Goal: Use online tool/utility: Use online tool/utility

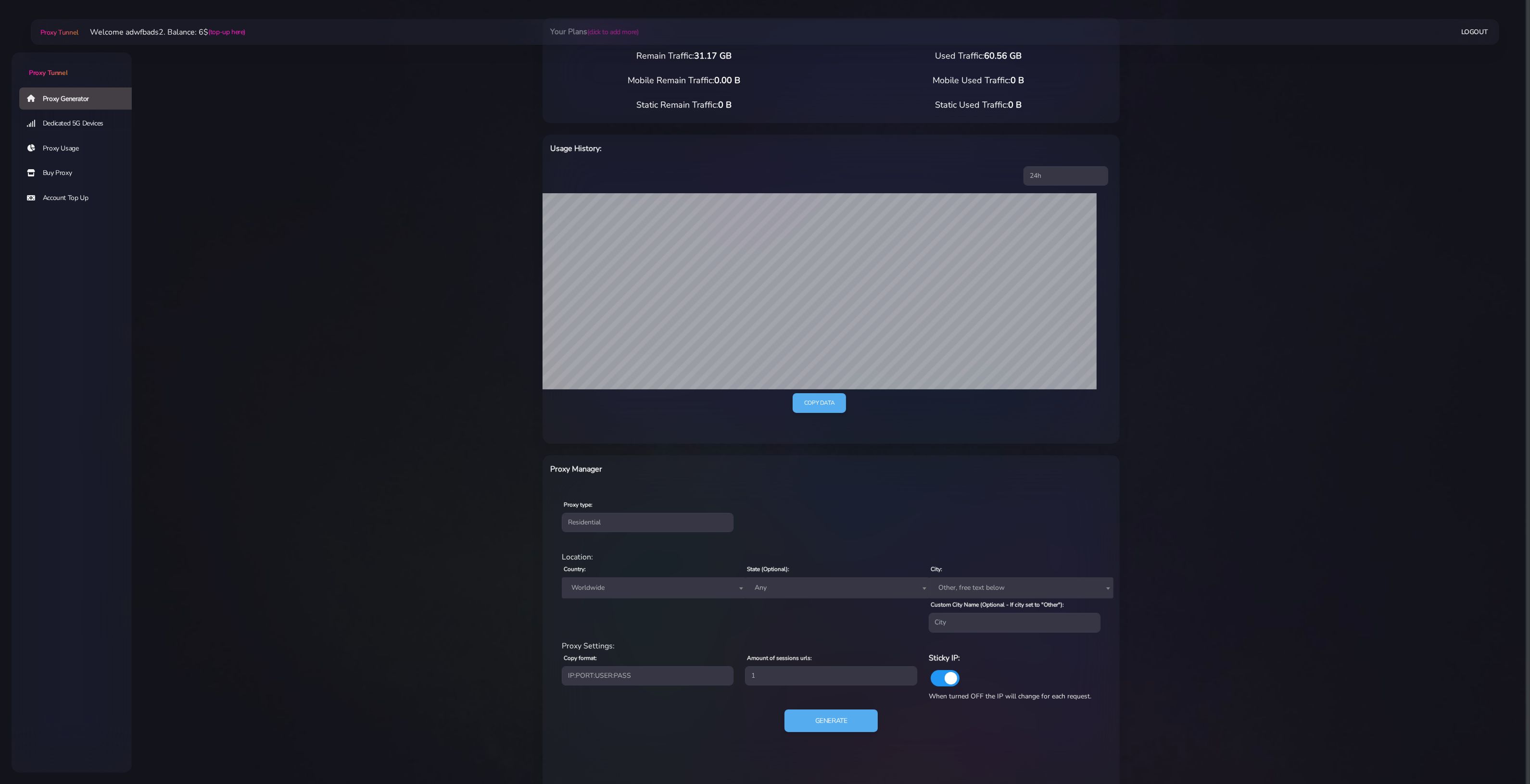
scroll to position [71, 0]
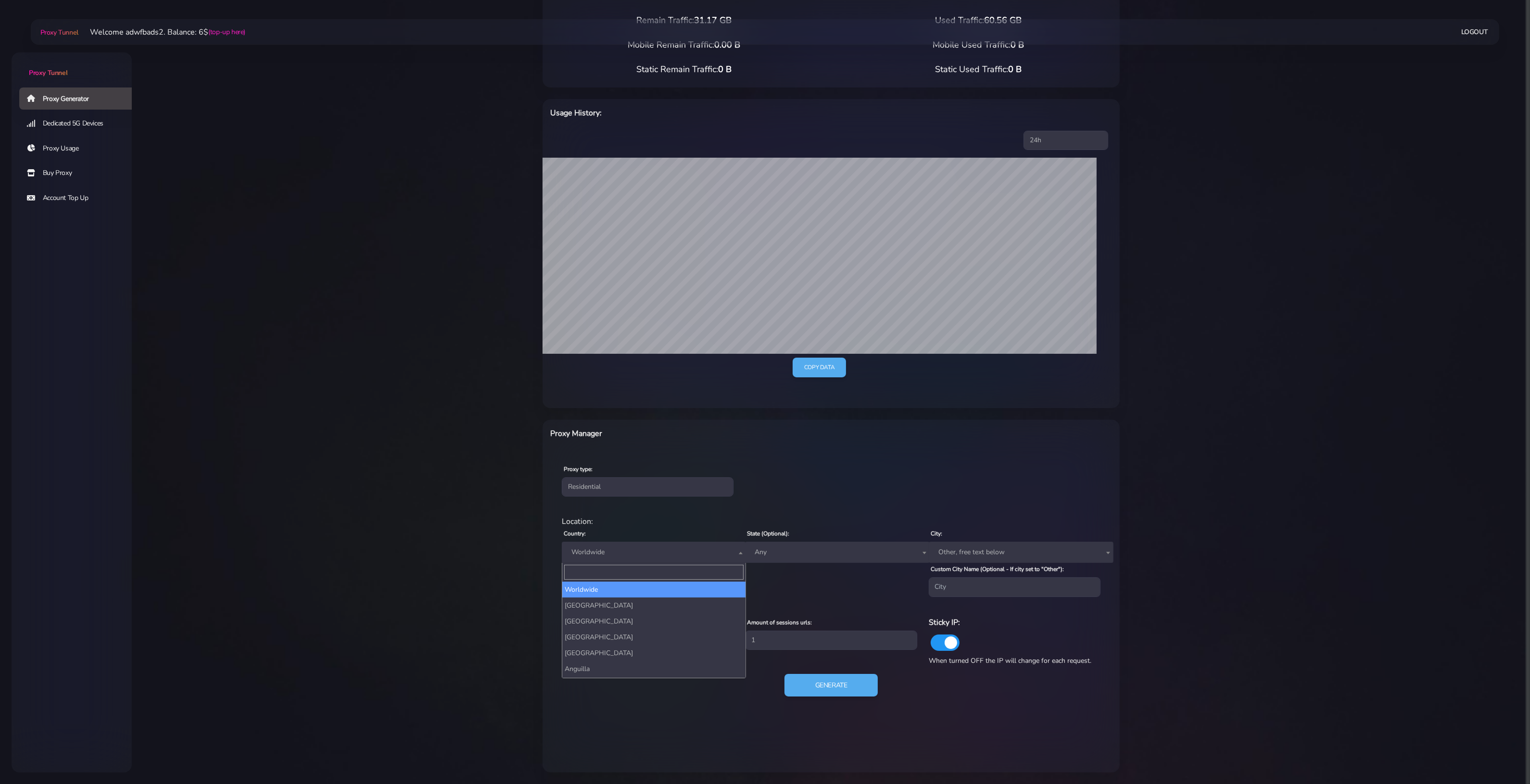
click at [671, 548] on span "Worldwide" at bounding box center [655, 553] width 173 height 14
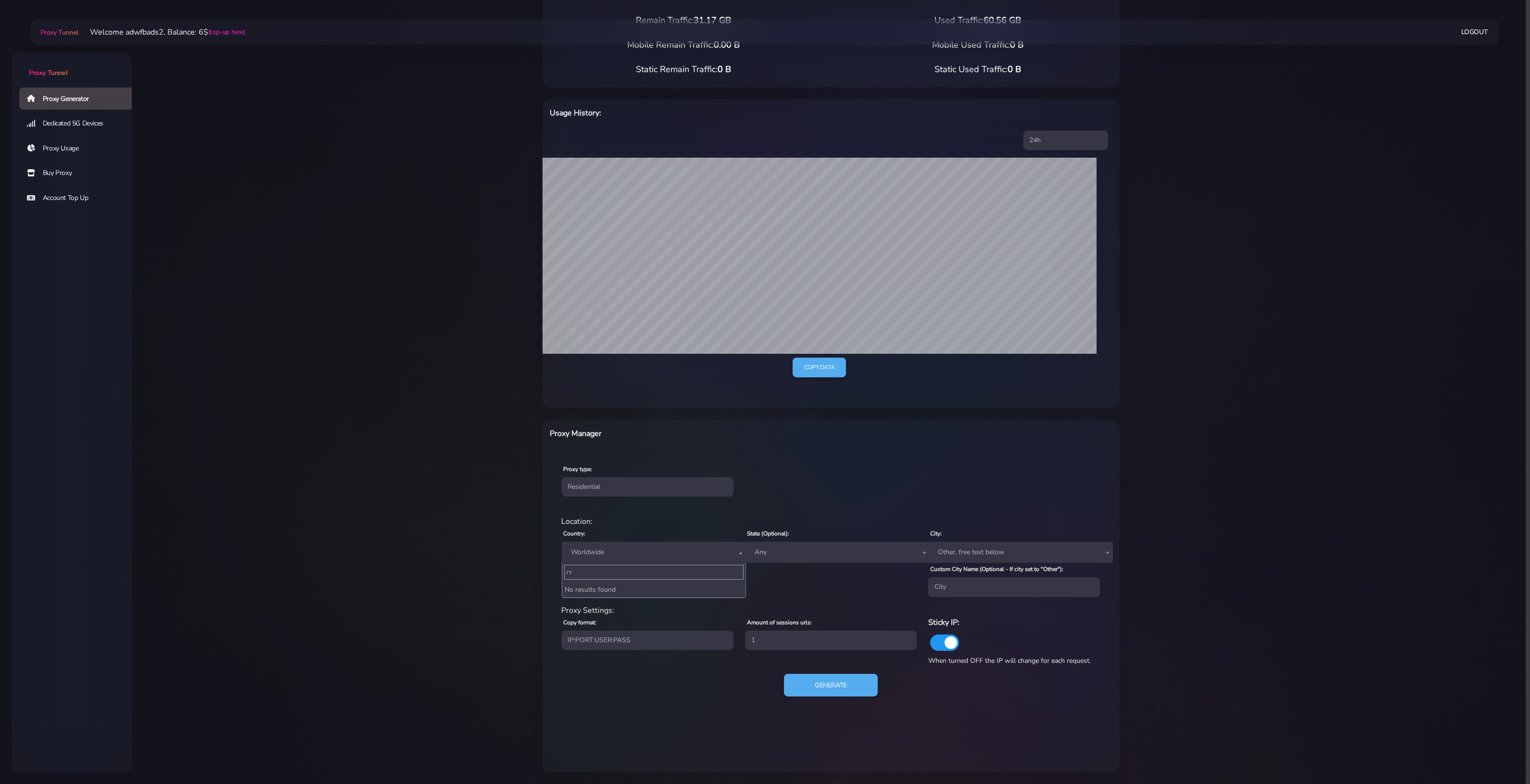
type input "г"
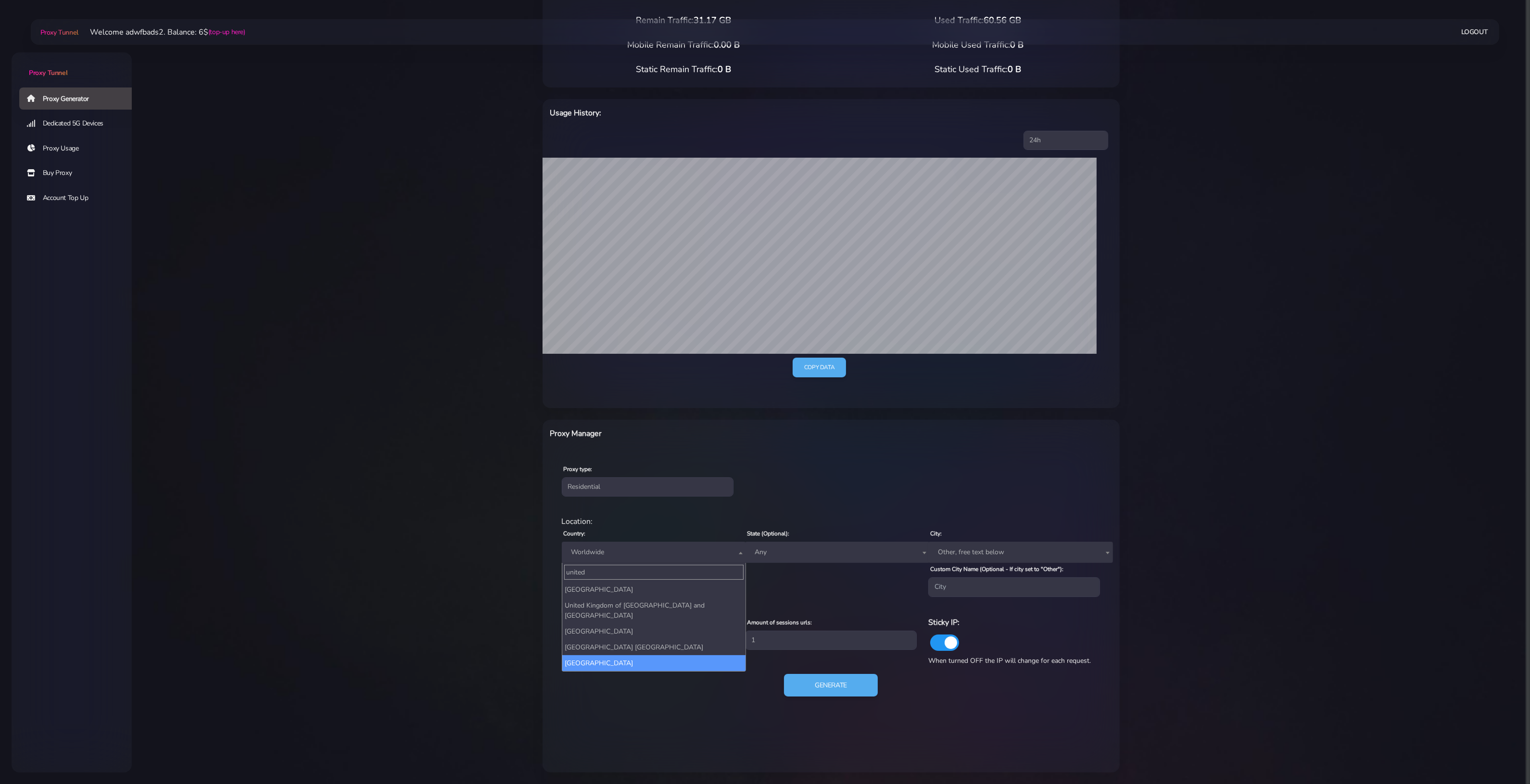
type input "united"
select select "US"
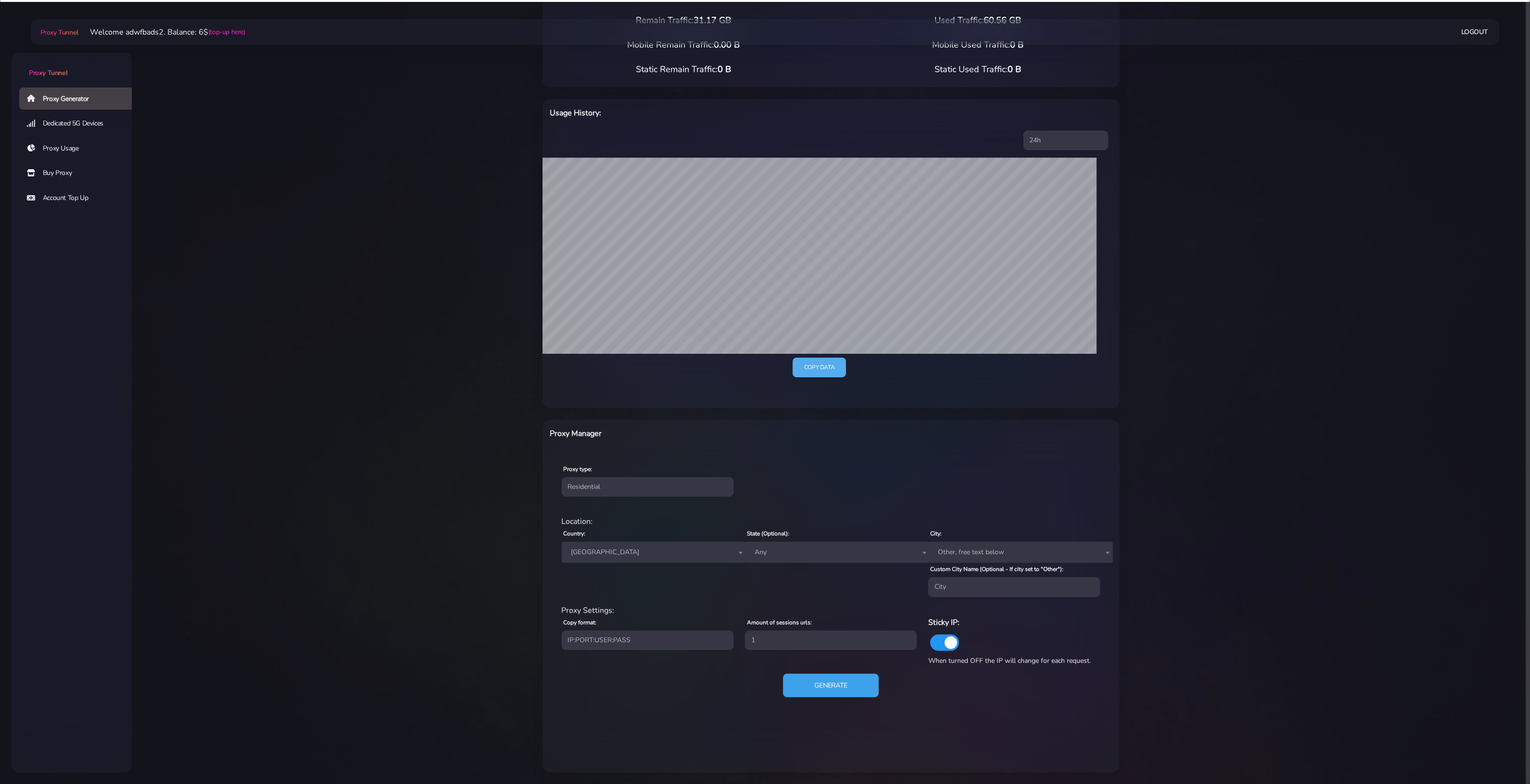
click at [823, 687] on button "Generate" at bounding box center [830, 684] width 96 height 23
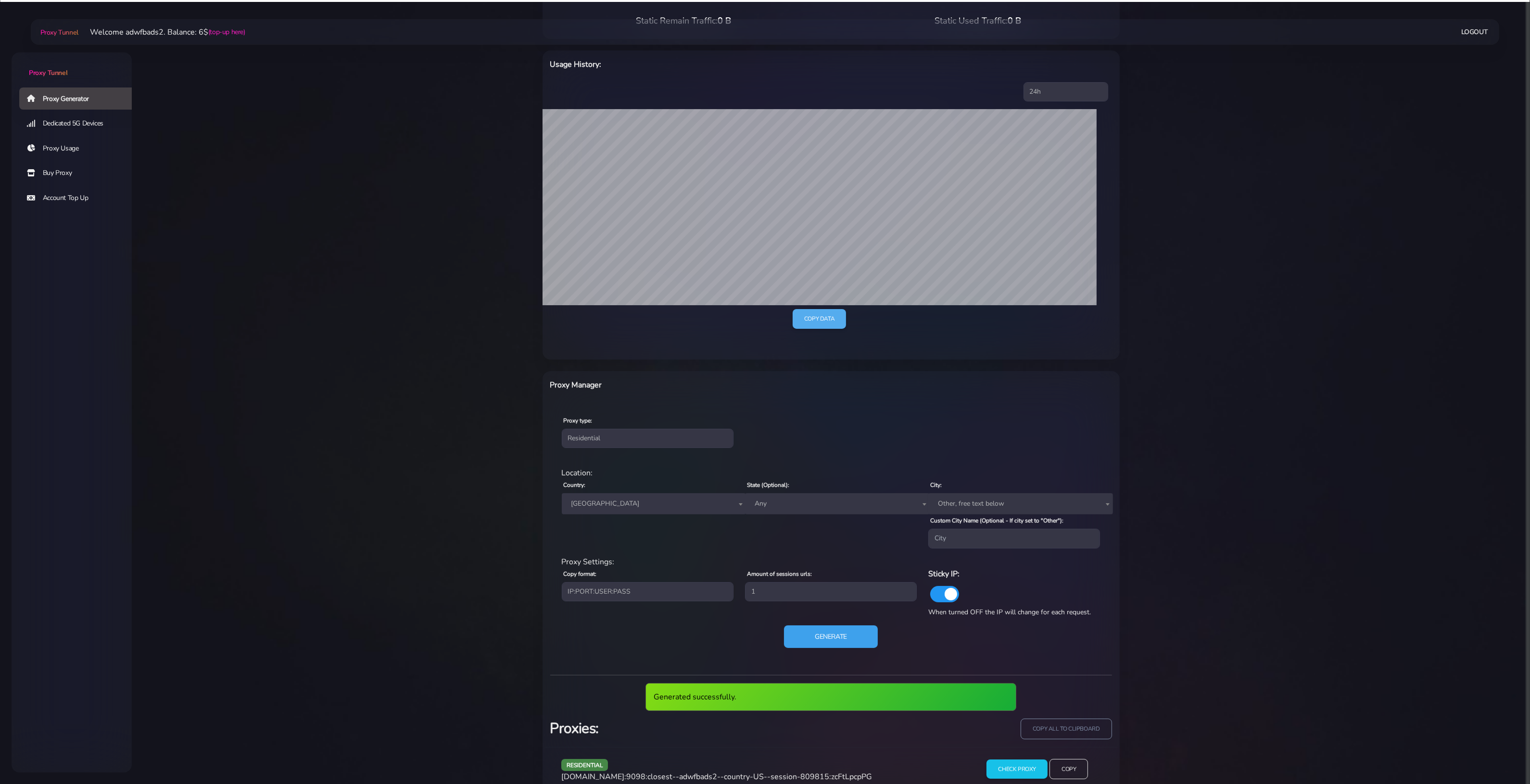
scroll to position [145, 0]
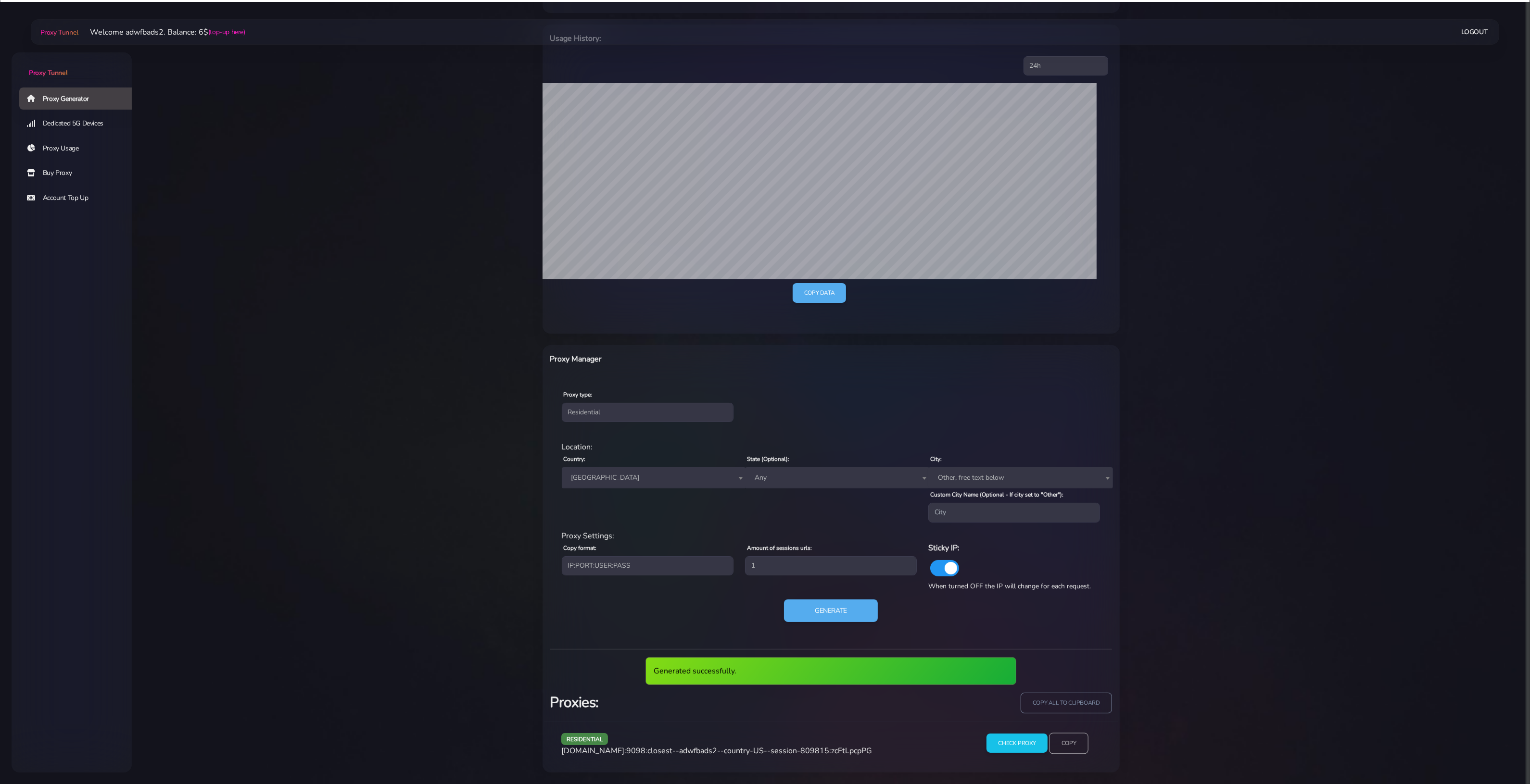
click at [1068, 739] on input "Copy" at bounding box center [1069, 743] width 39 height 21
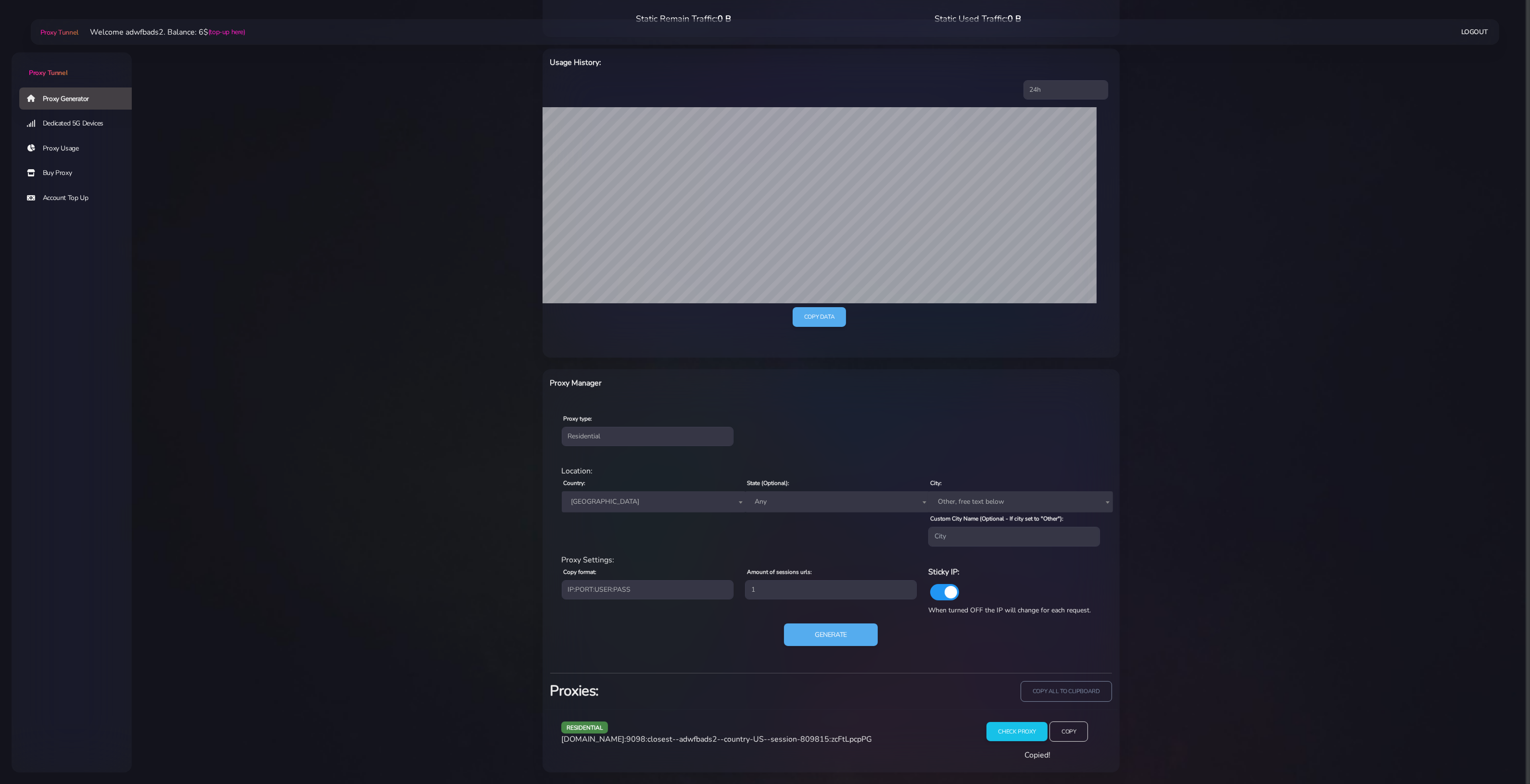
scroll to position [109, 0]
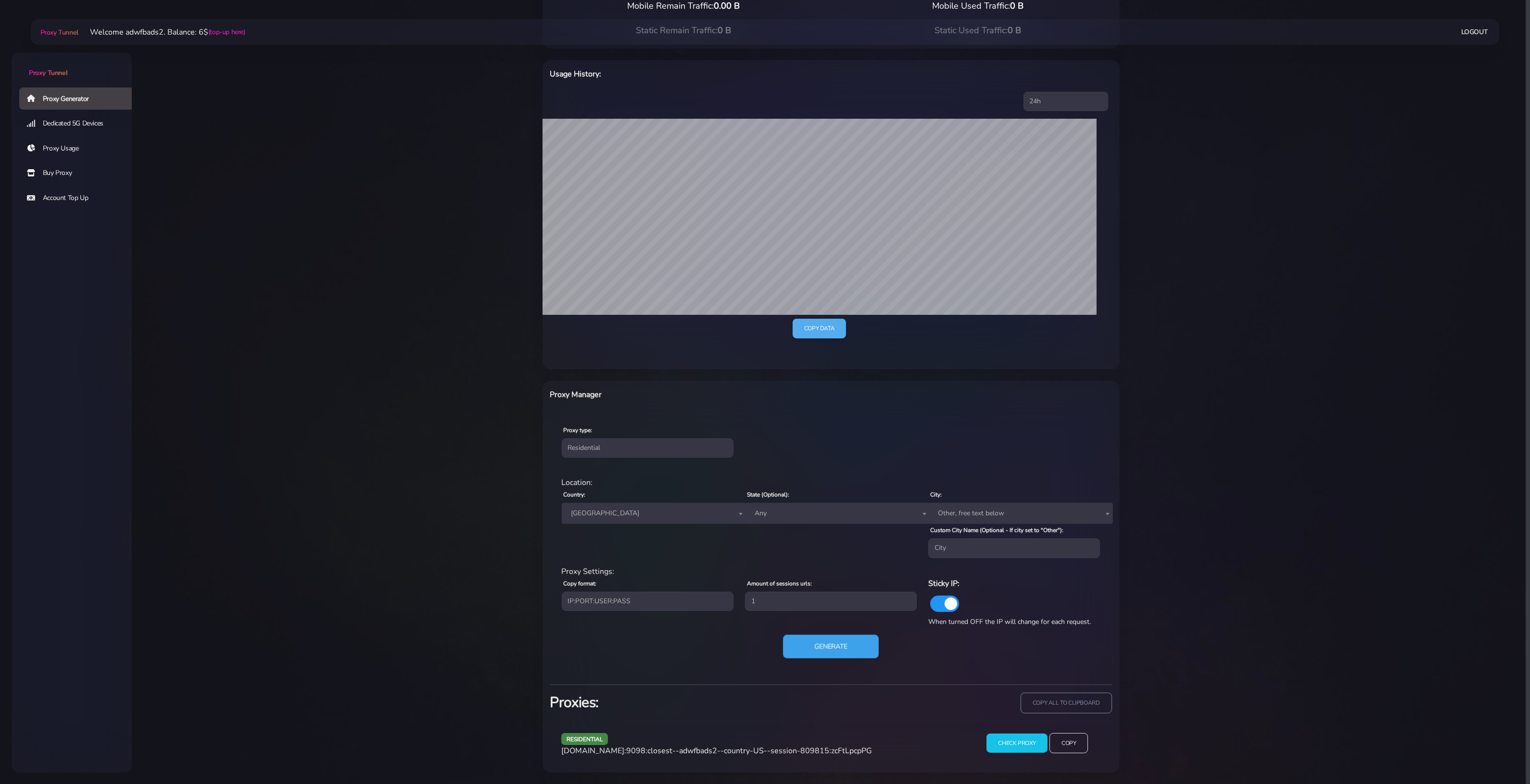
click at [820, 642] on button "Generate" at bounding box center [830, 646] width 96 height 23
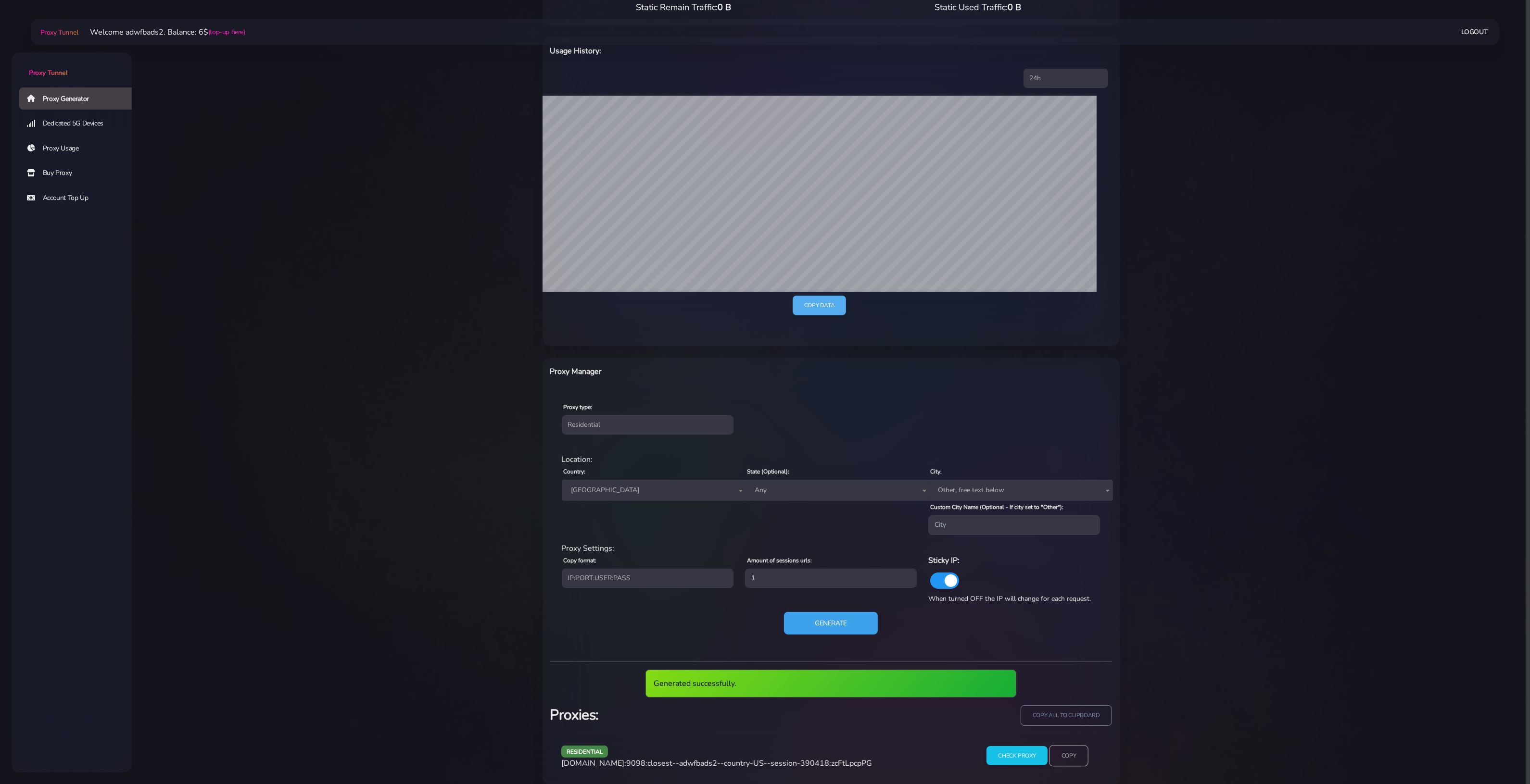
scroll to position [145, 0]
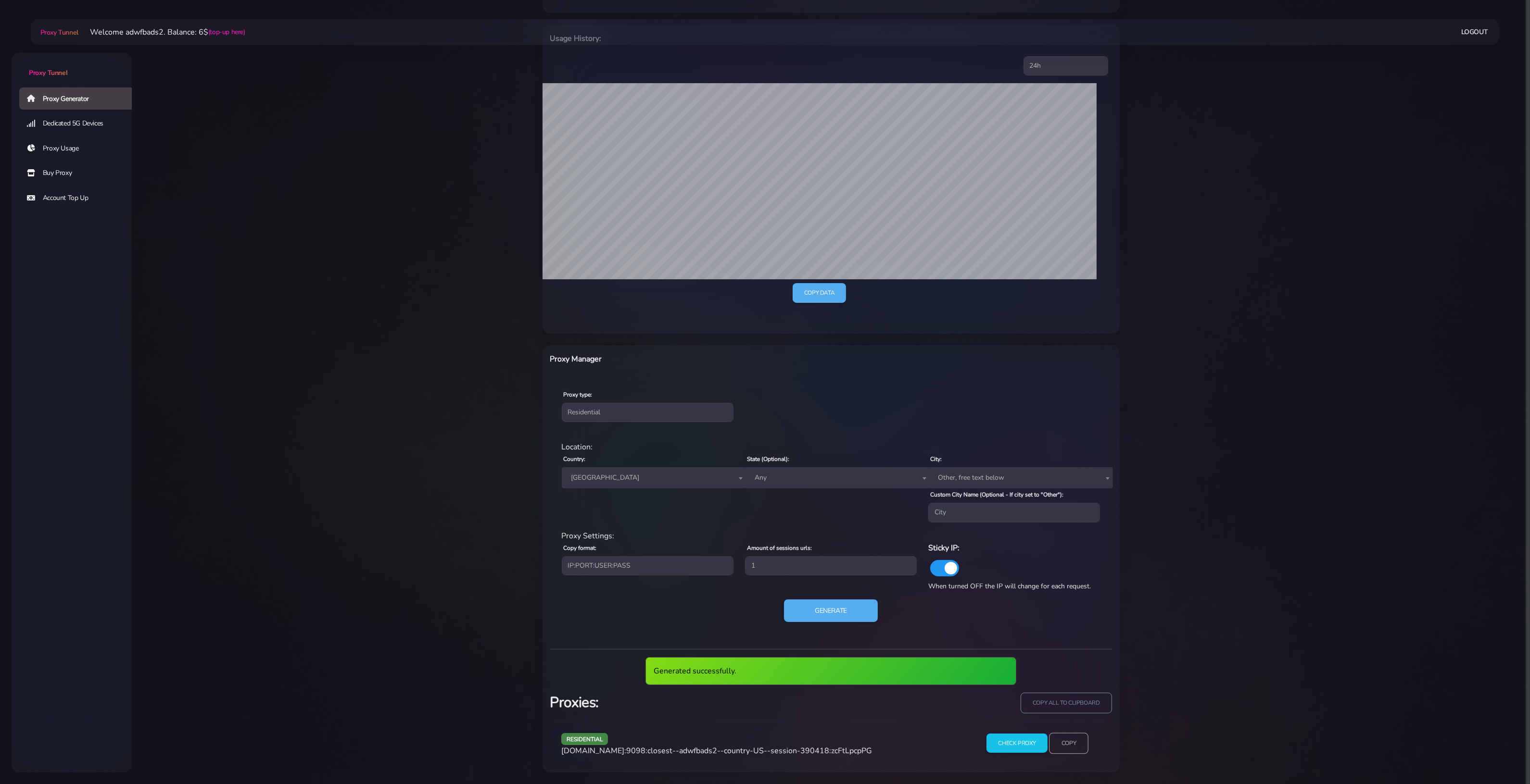
click at [1073, 751] on input "Copy" at bounding box center [1069, 743] width 39 height 21
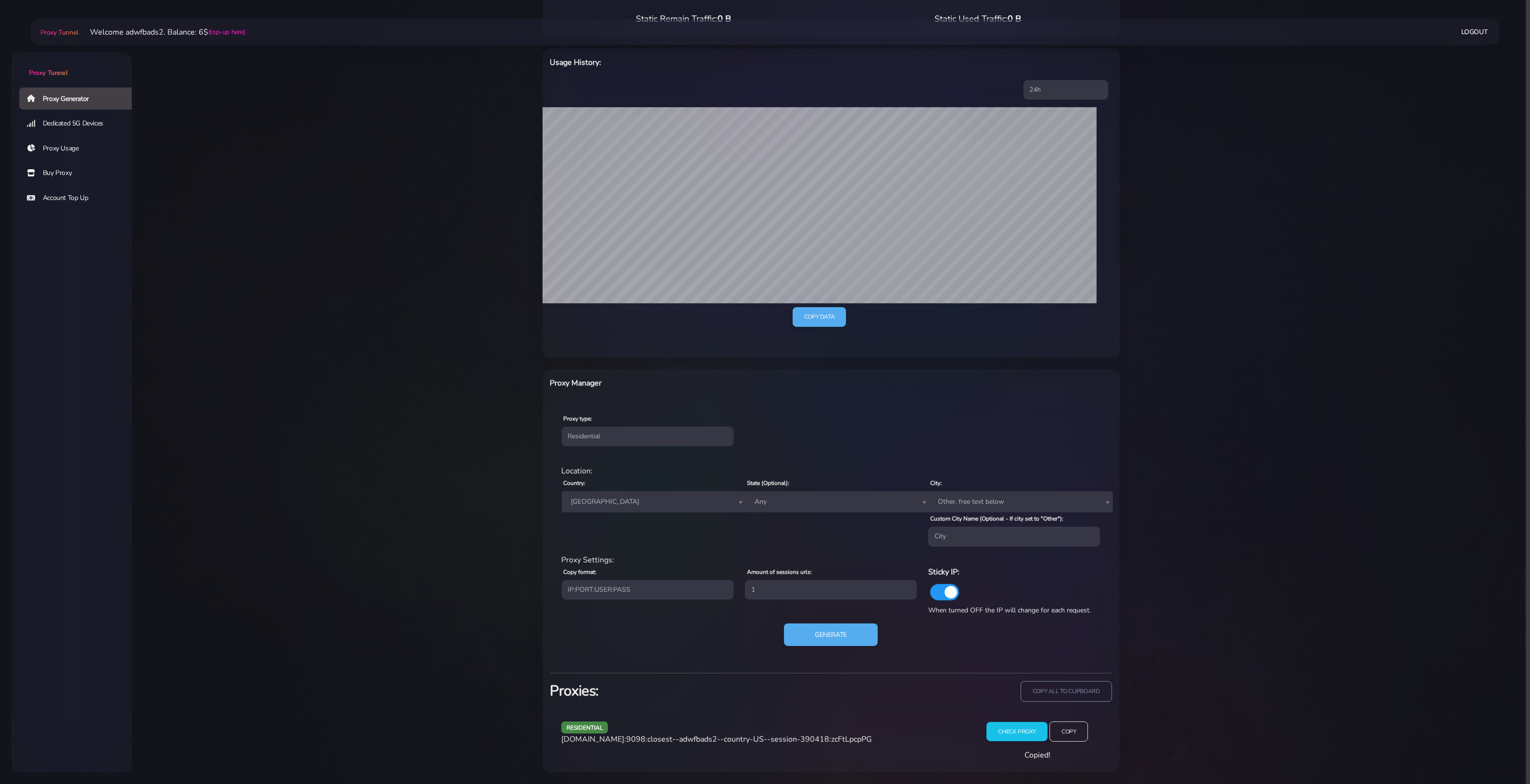
scroll to position [109, 0]
